Goal: Check status: Check status

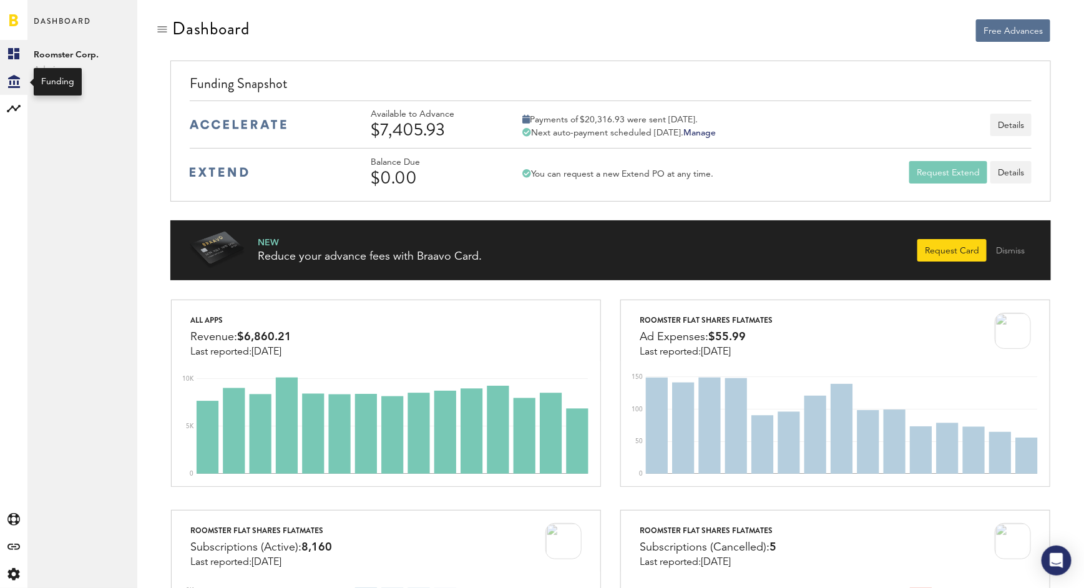
click at [5, 82] on div "Created with Sketch." at bounding box center [13, 80] width 27 height 27
click at [82, 107] on link "Daily Advance History" at bounding box center [82, 108] width 110 height 27
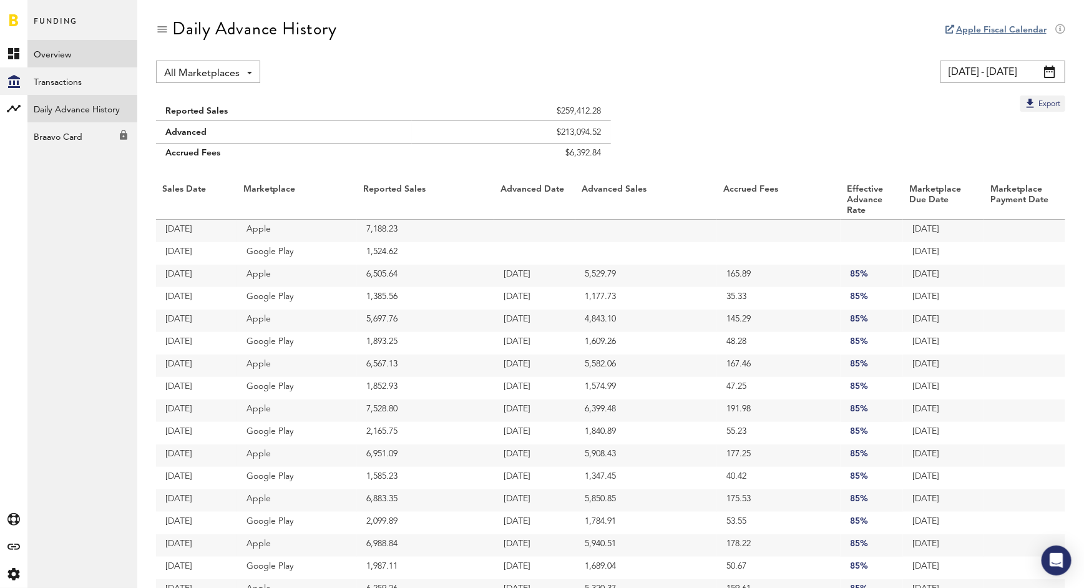
click at [85, 53] on link "Overview" at bounding box center [82, 53] width 110 height 27
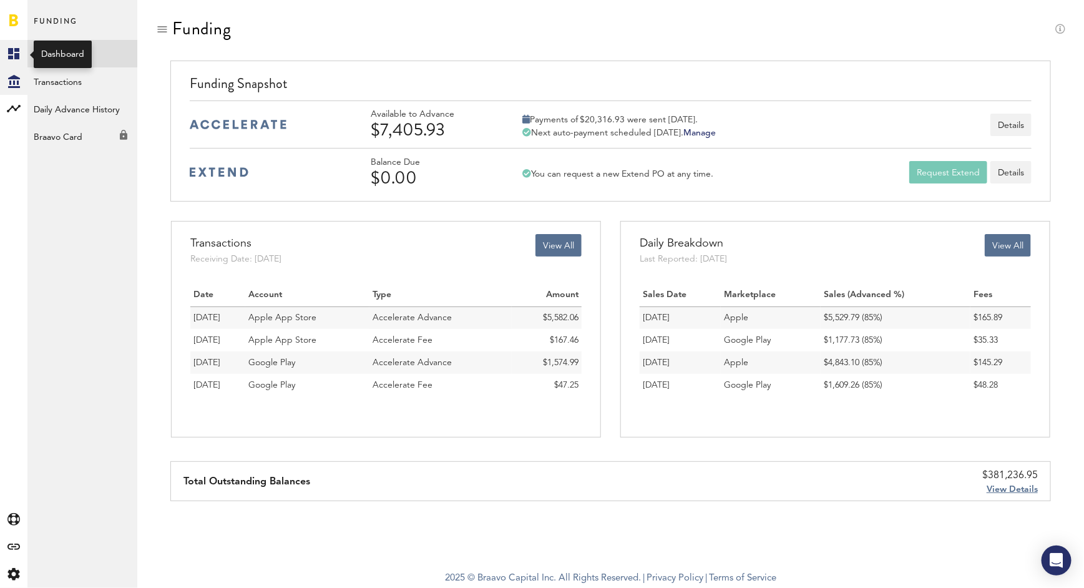
click at [12, 54] on icon at bounding box center [13, 53] width 11 height 11
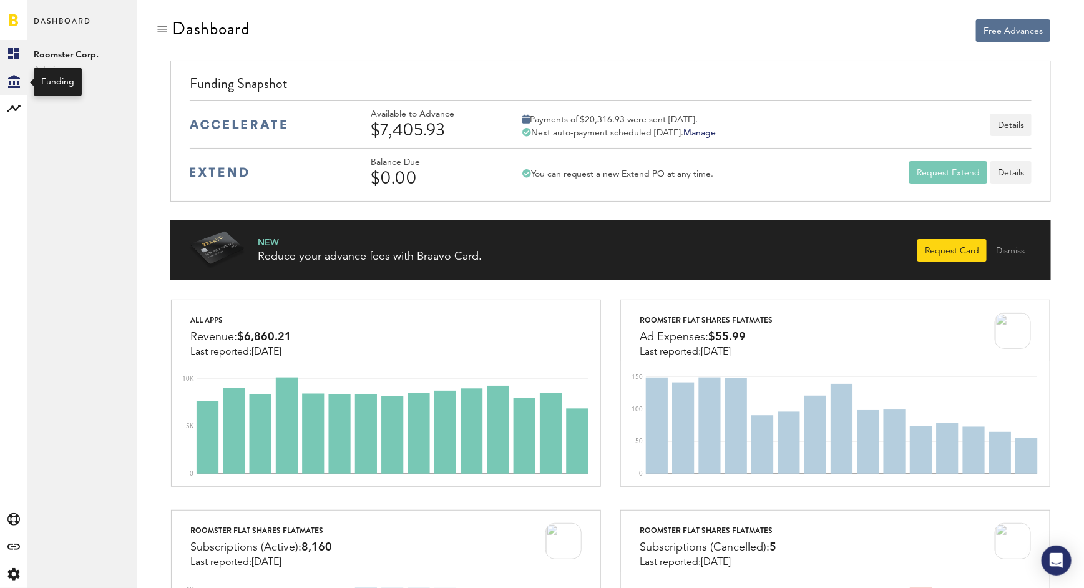
click at [15, 86] on icon "Created with Sketch." at bounding box center [14, 81] width 12 height 13
click at [77, 102] on link "Daily Advance History" at bounding box center [82, 108] width 110 height 27
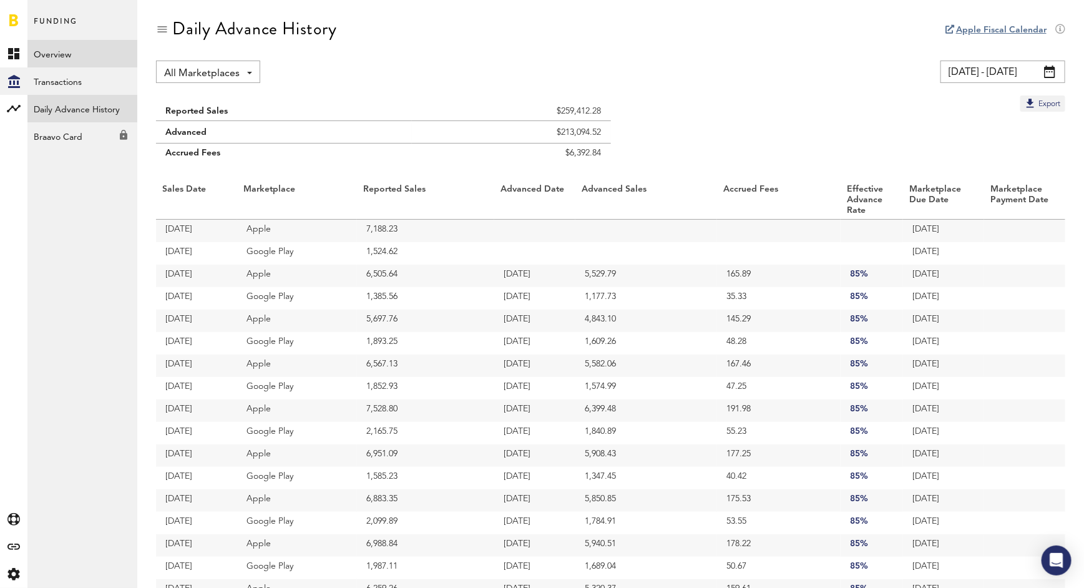
click at [90, 49] on link "Overview" at bounding box center [82, 53] width 110 height 27
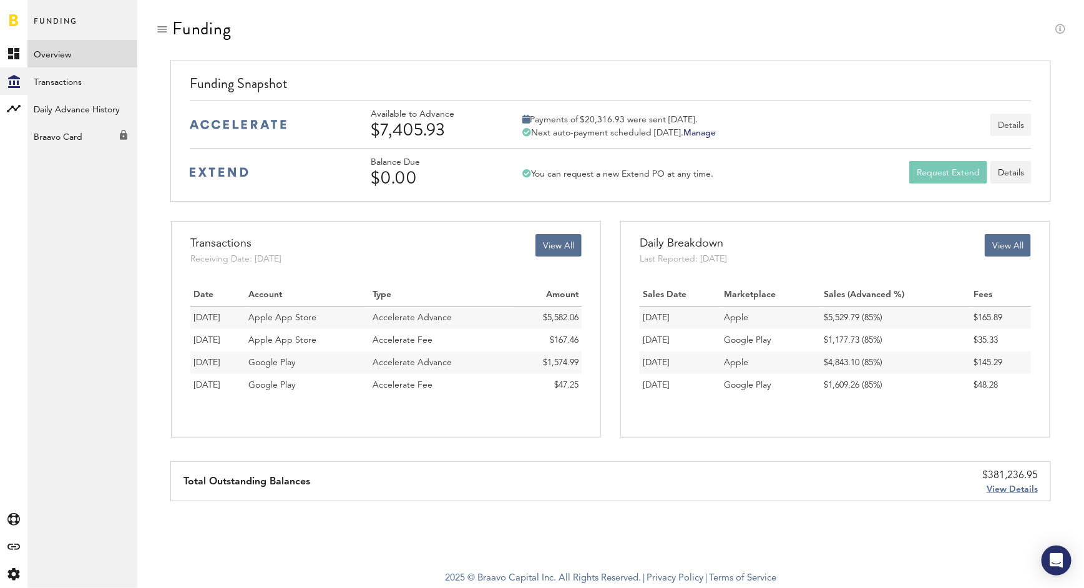
click at [999, 122] on button "Details" at bounding box center [1010, 125] width 41 height 22
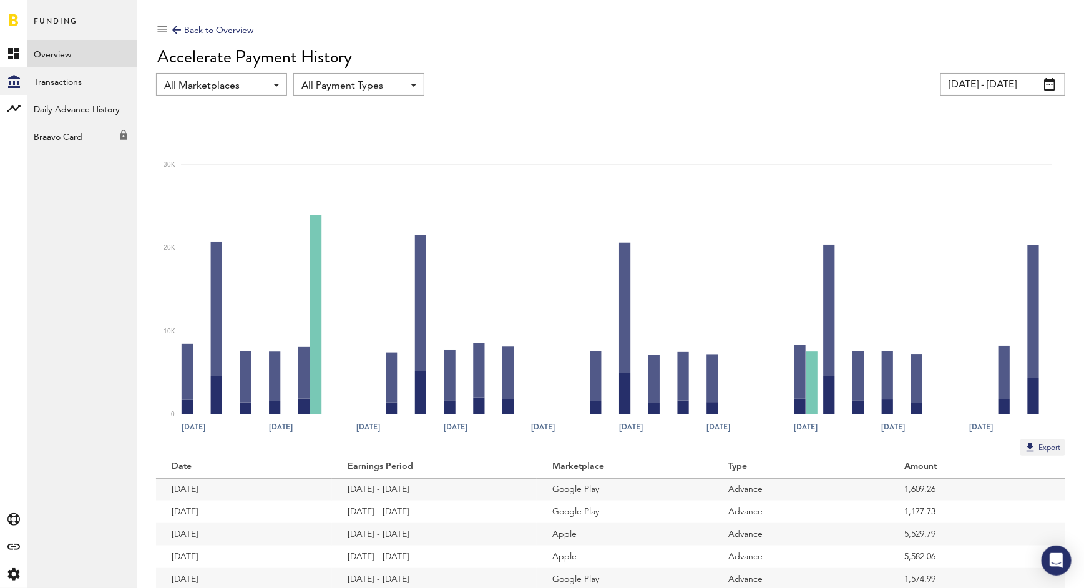
click at [102, 52] on link "Overview" at bounding box center [82, 53] width 110 height 27
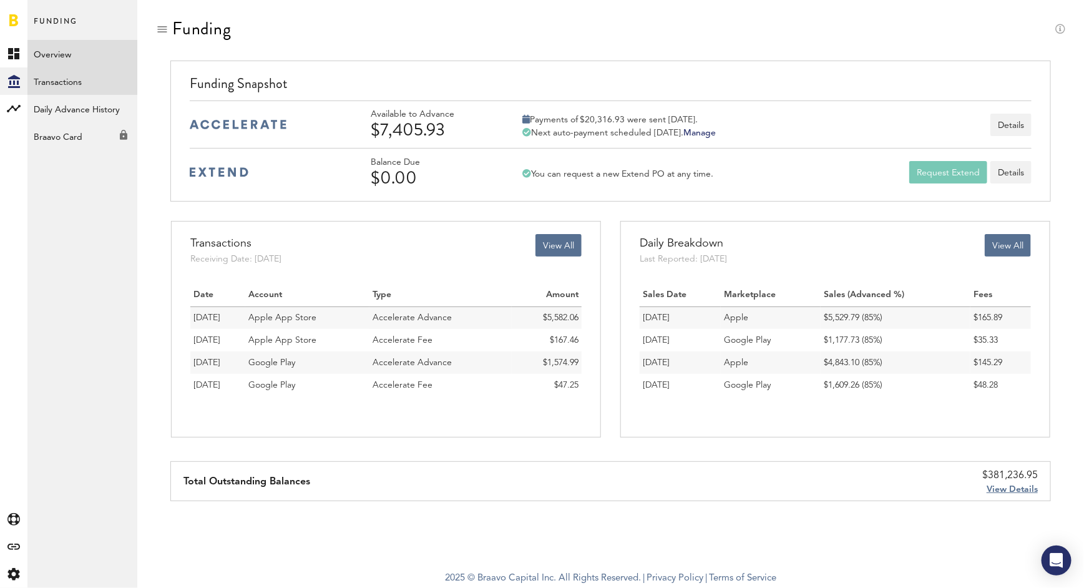
click at [91, 90] on link "Transactions" at bounding box center [82, 80] width 110 height 27
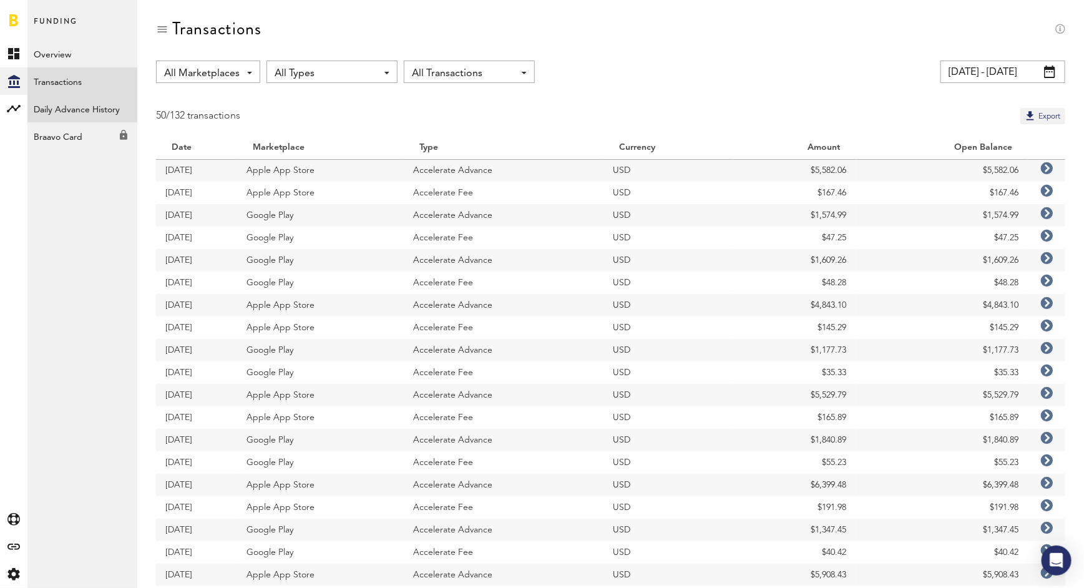
click at [87, 107] on link "Daily Advance History" at bounding box center [82, 108] width 110 height 27
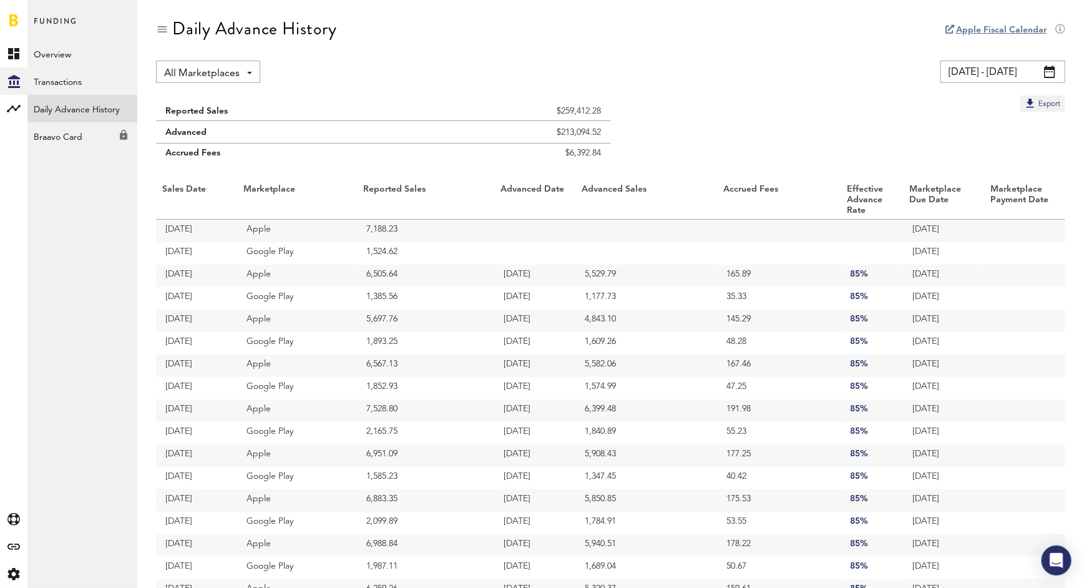
click at [1051, 69] on span at bounding box center [1049, 72] width 11 height 12
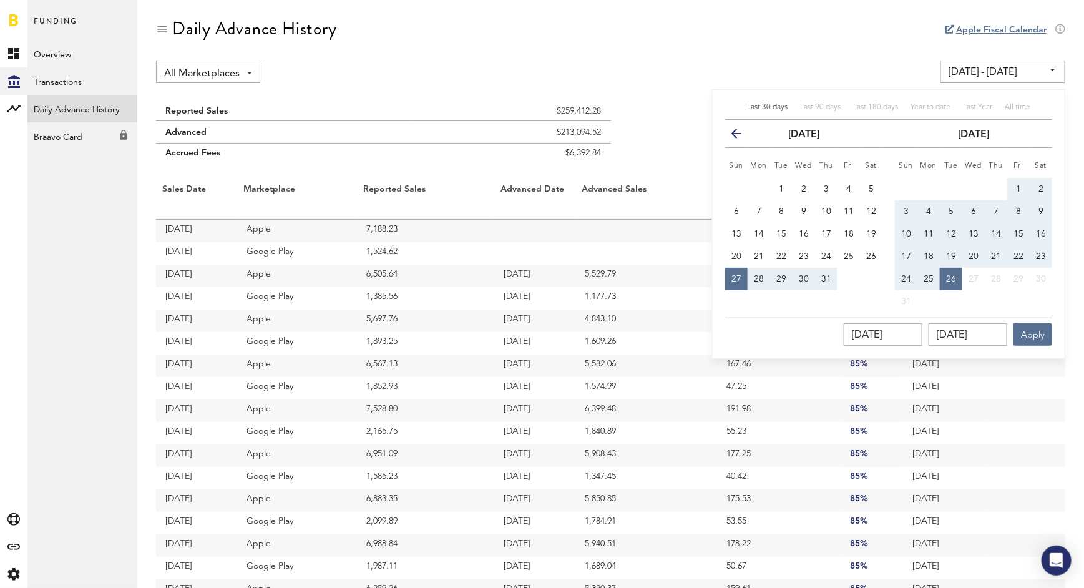
click at [933, 275] on span "25" at bounding box center [929, 279] width 10 height 9
type input "[DATE] - [DATE]"
type input "[DATE]"
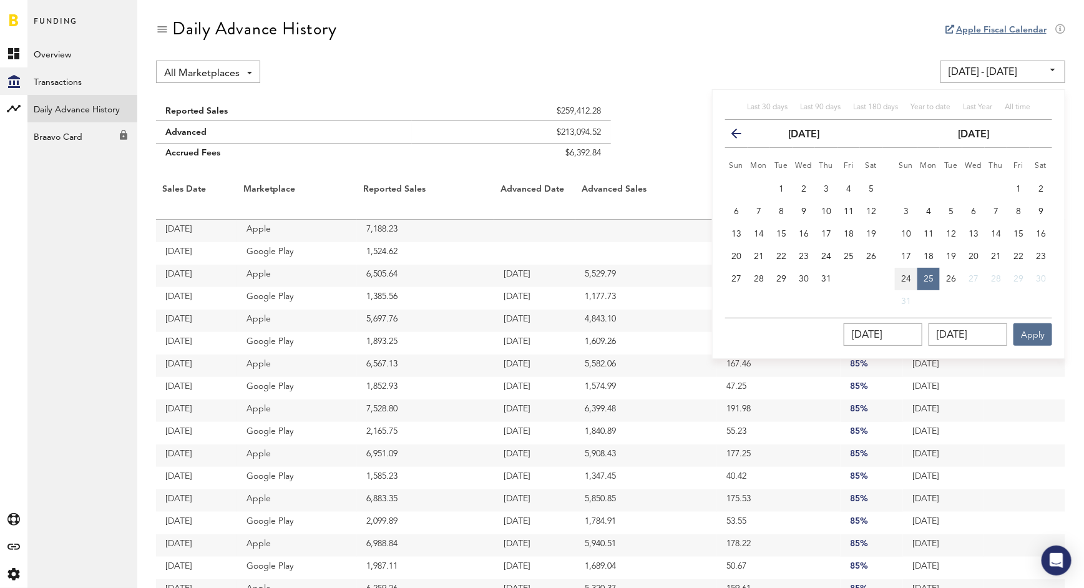
click at [904, 275] on span "24" at bounding box center [906, 279] width 10 height 9
type input "[DATE] - [DATE]"
type input "[DATE]"
click at [919, 277] on button "25" at bounding box center [928, 279] width 22 height 22
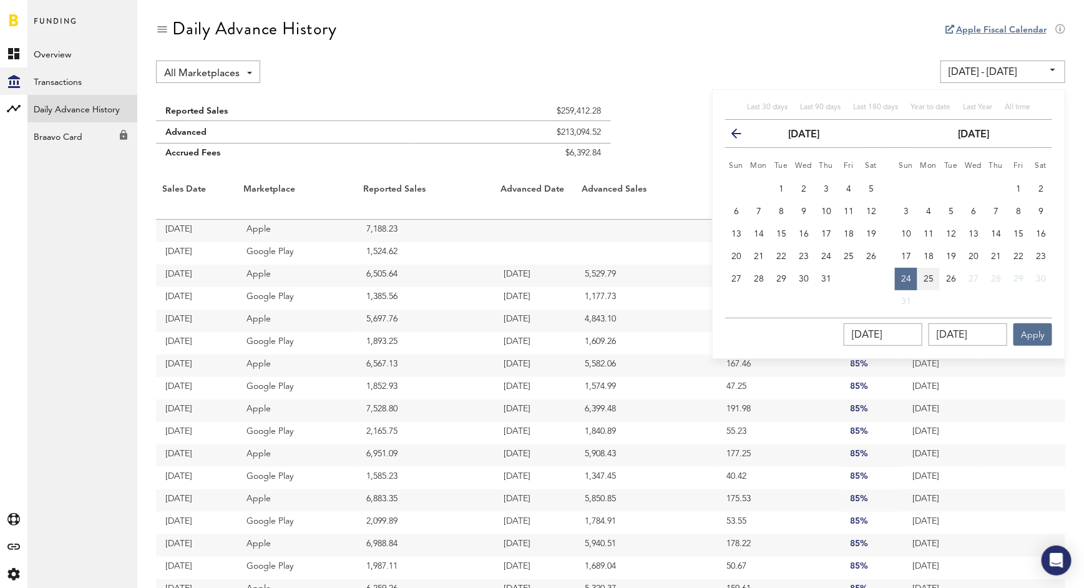
type input "[DATE] - [DATE]"
type input "[DATE]"
click at [1037, 339] on button "Apply" at bounding box center [1033, 334] width 39 height 22
